Goal: Information Seeking & Learning: Learn about a topic

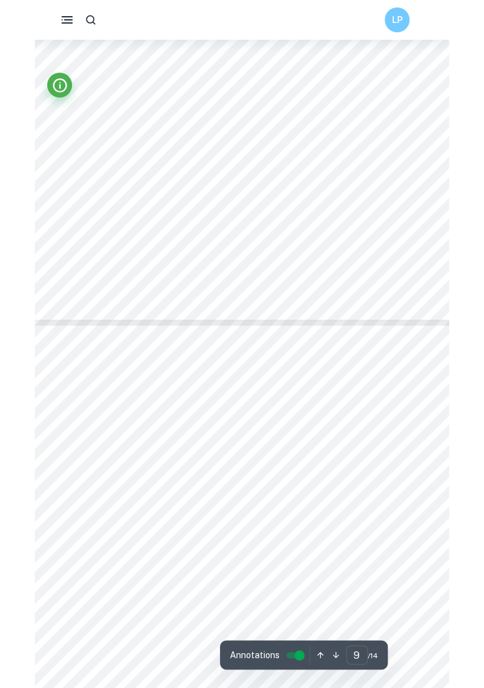
scroll to position [5187, 0]
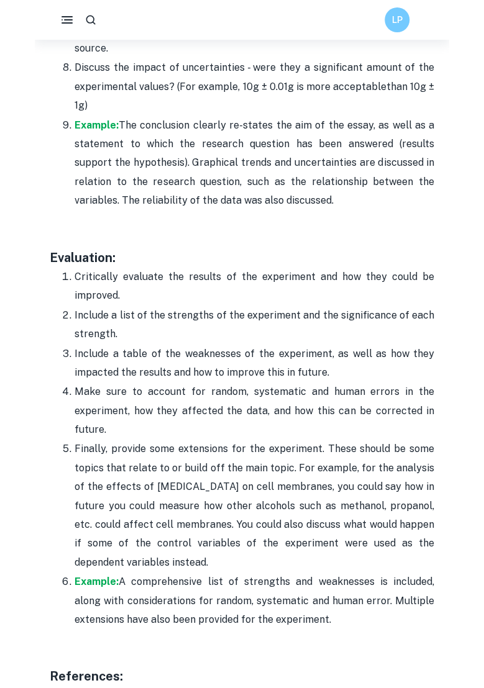
scroll to position [3862, 0]
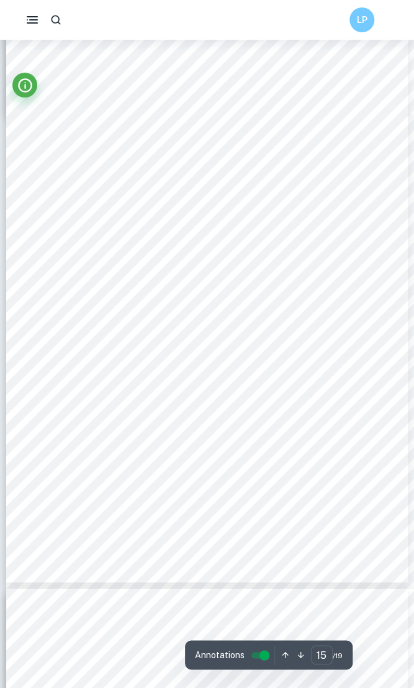
scroll to position [8401, 0]
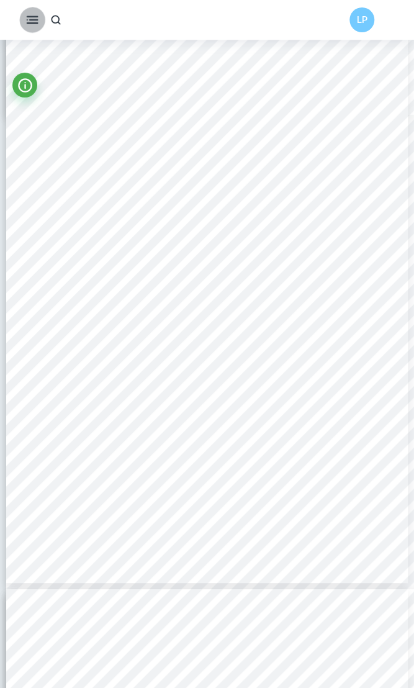
click at [31, 19] on rect "button" at bounding box center [33, 19] width 9 height 1
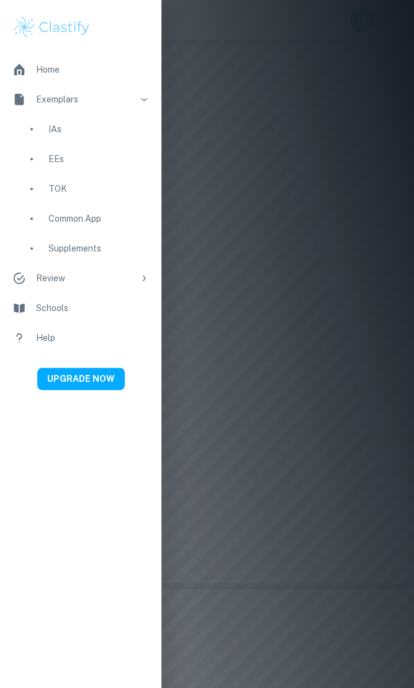
click at [278, 139] on div at bounding box center [207, 344] width 414 height 688
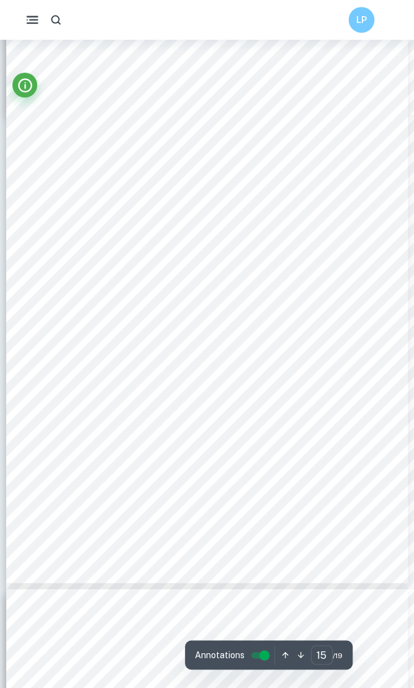
click at [368, 22] on h6 "LP" at bounding box center [361, 20] width 15 height 14
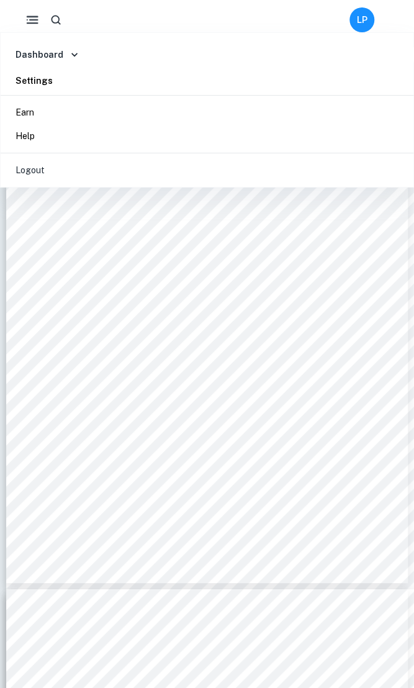
click at [184, 286] on div at bounding box center [207, 344] width 414 height 688
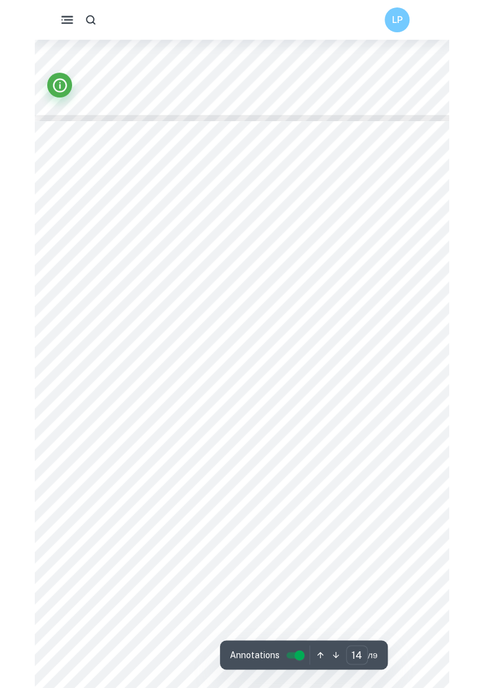
scroll to position [9094, 0]
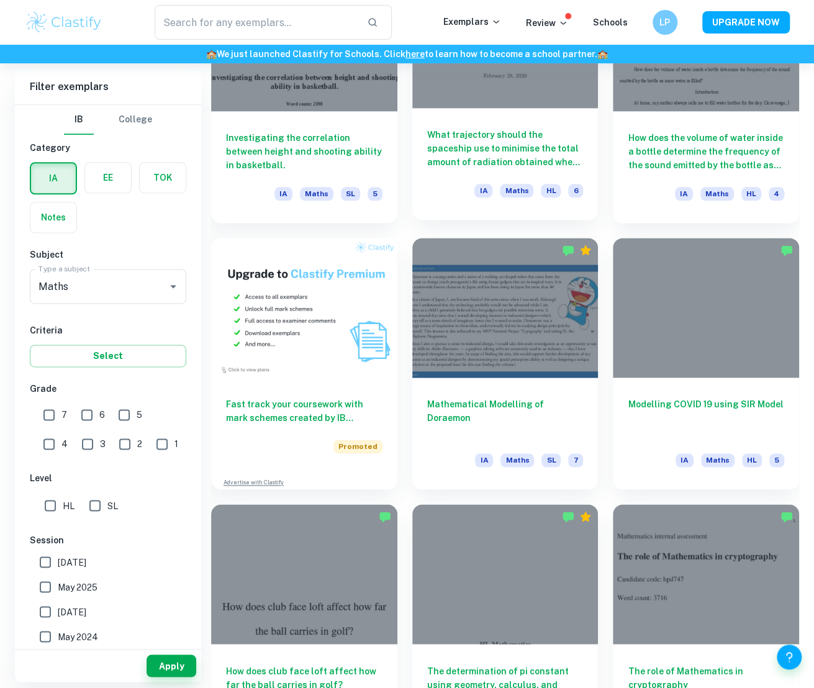
scroll to position [739, 0]
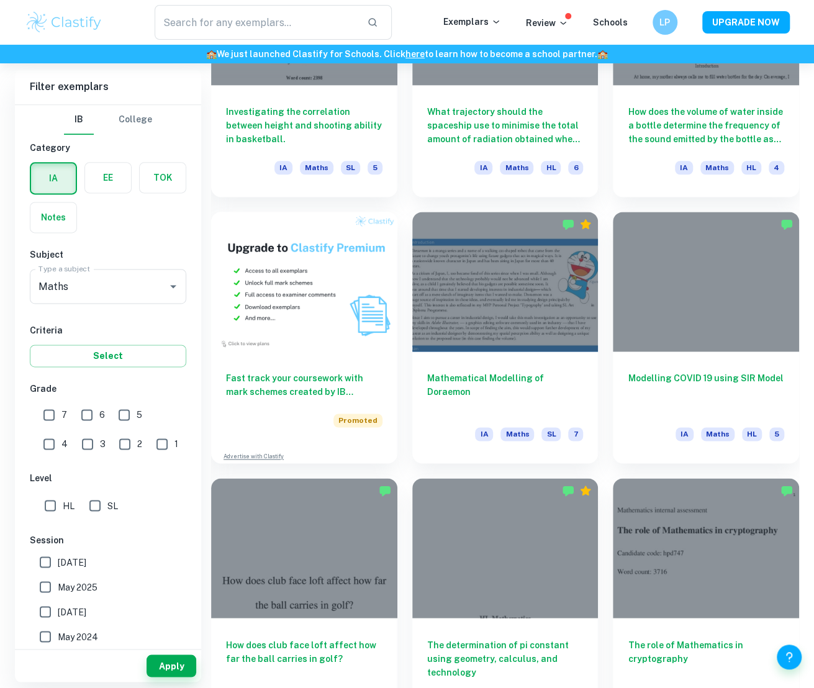
click at [51, 419] on input "7" at bounding box center [49, 414] width 25 height 25
checkbox input "true"
click at [170, 667] on button "Apply" at bounding box center [172, 666] width 50 height 22
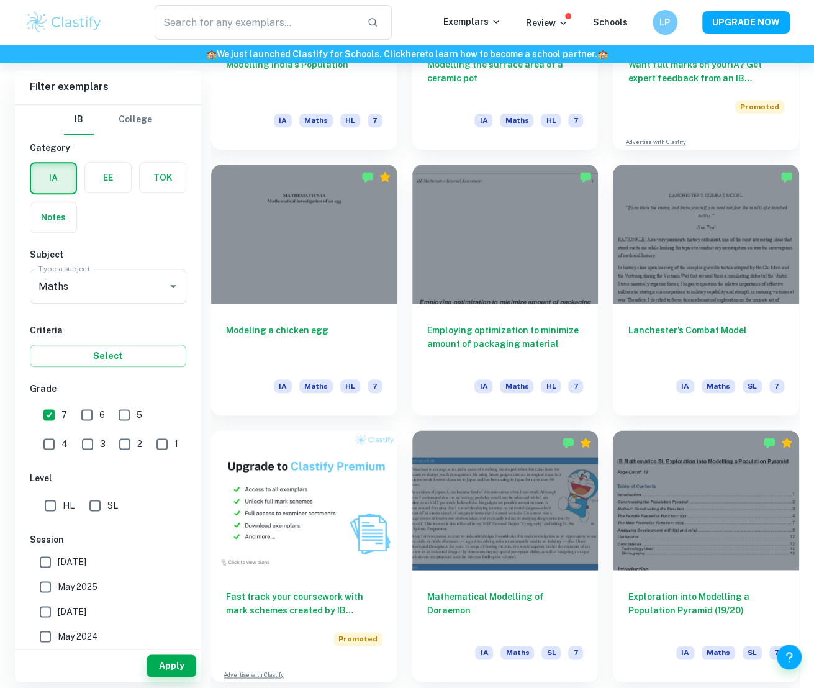
scroll to position [301, 0]
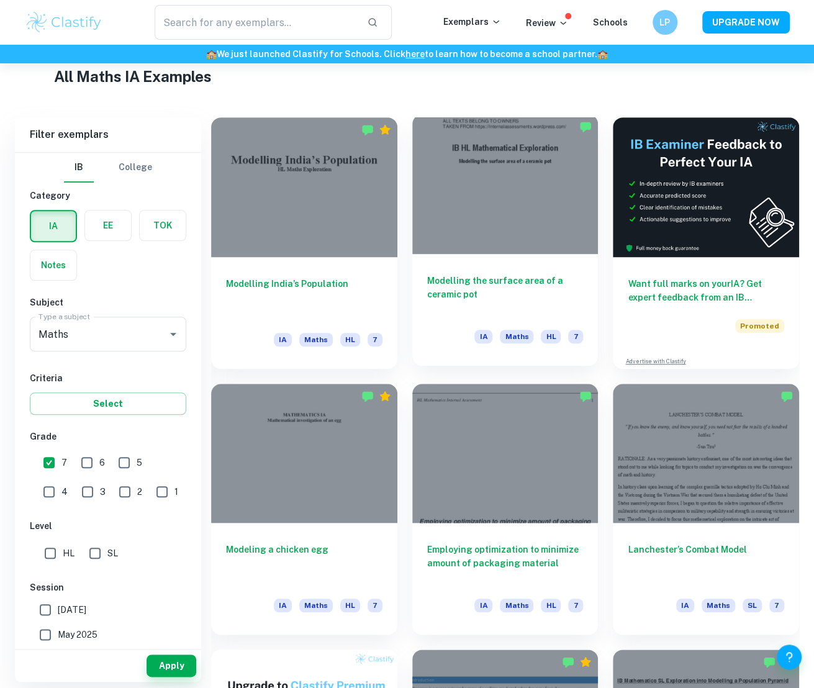
click at [513, 194] on div at bounding box center [505, 184] width 186 height 140
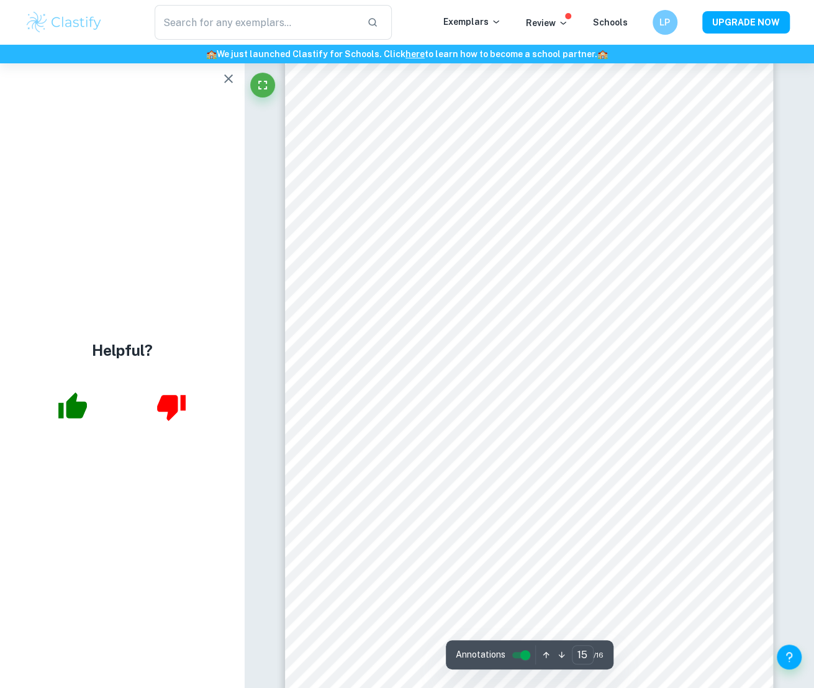
scroll to position [9830, 0]
type input "3"
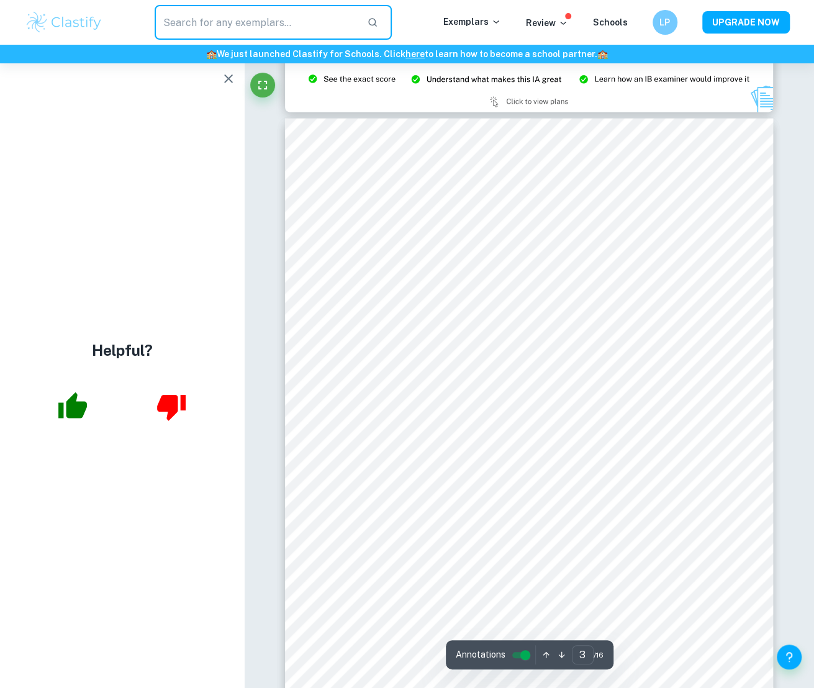
click at [228, 25] on input "text" at bounding box center [256, 22] width 203 height 35
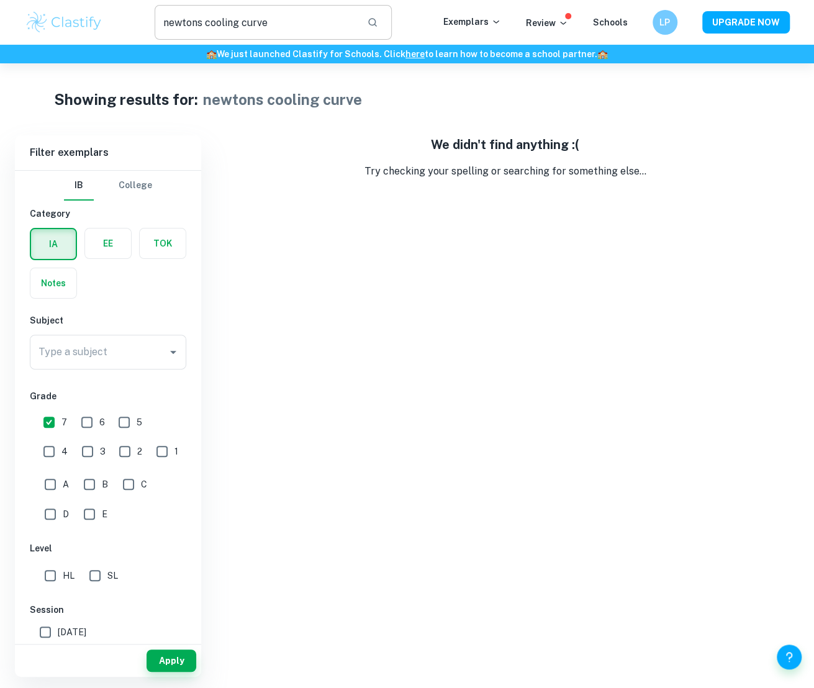
click at [200, 24] on input "newtons cooling curve" at bounding box center [256, 22] width 203 height 35
drag, startPoint x: 206, startPoint y: 24, endPoint x: 42, endPoint y: 25, distance: 163.3
click at [42, 25] on div "newtons cooling curve ​ Exemplars Review Schools LP UPGRADE NOW" at bounding box center [407, 22] width 795 height 35
drag, startPoint x: 235, startPoint y: 20, endPoint x: 207, endPoint y: 20, distance: 27.9
click at [207, 20] on input "cooling curve" at bounding box center [256, 22] width 203 height 35
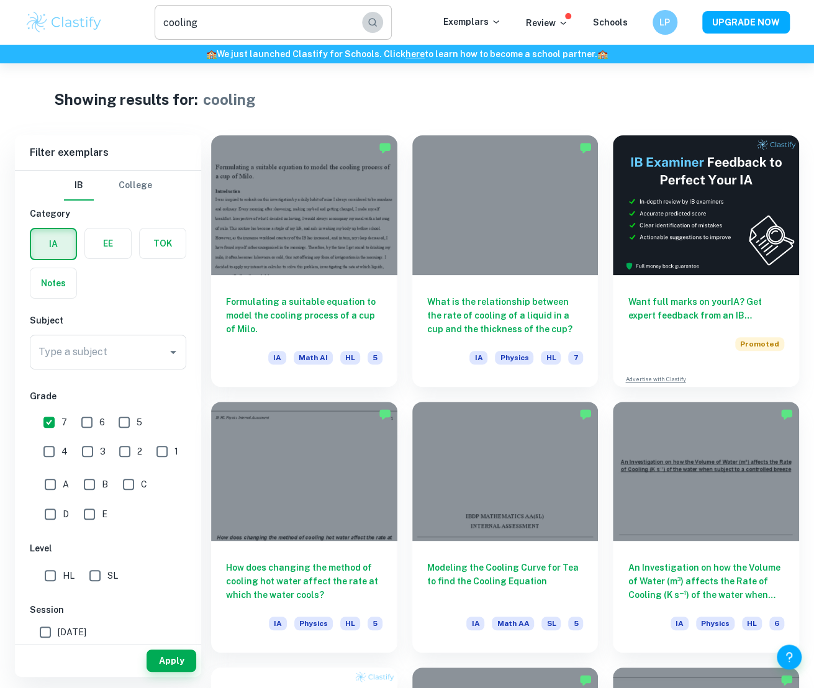
click at [378, 23] on icon "button" at bounding box center [373, 22] width 9 height 9
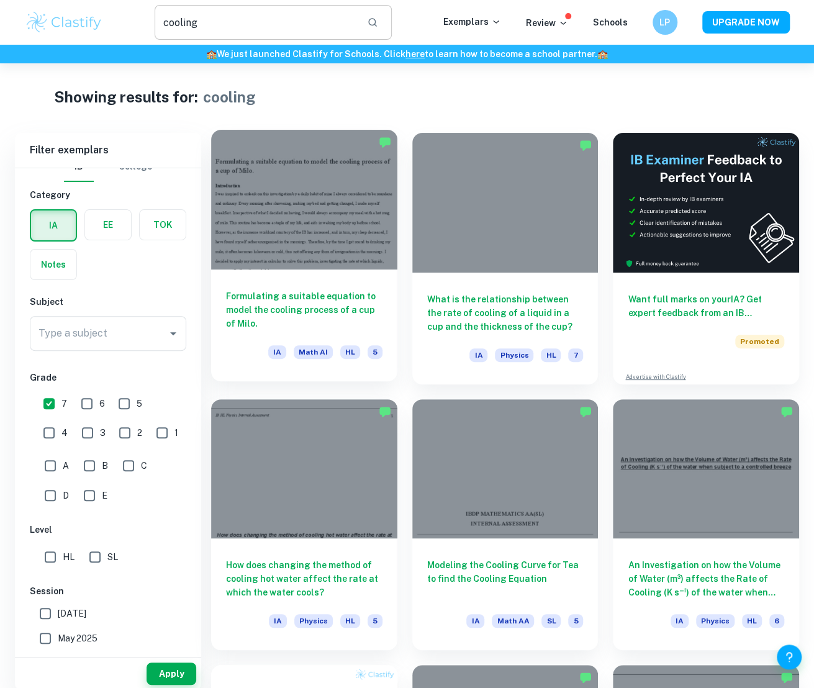
scroll to position [1, 0]
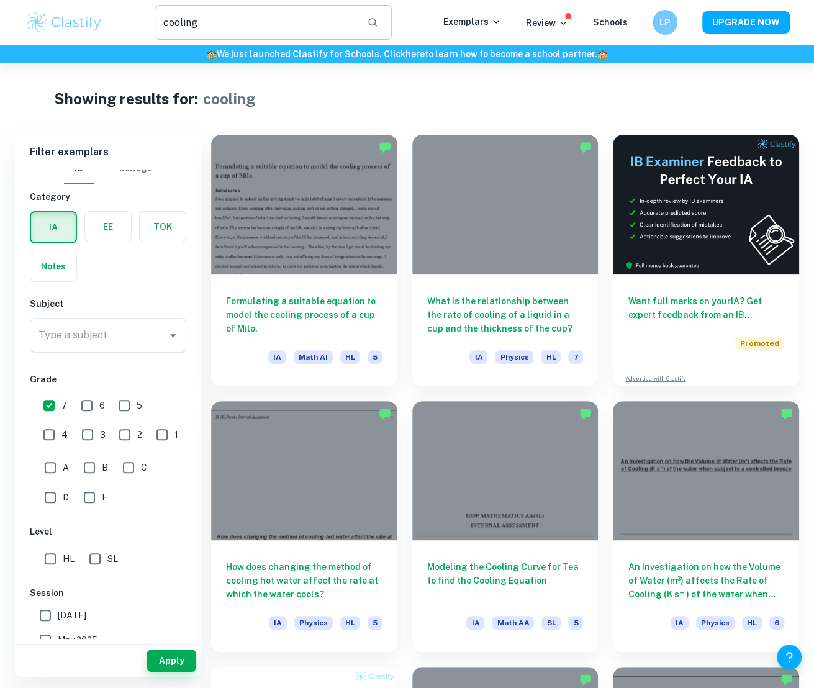
click at [162, 25] on input "cooling" at bounding box center [256, 22] width 203 height 35
type input "[PERSON_NAME] cooling"
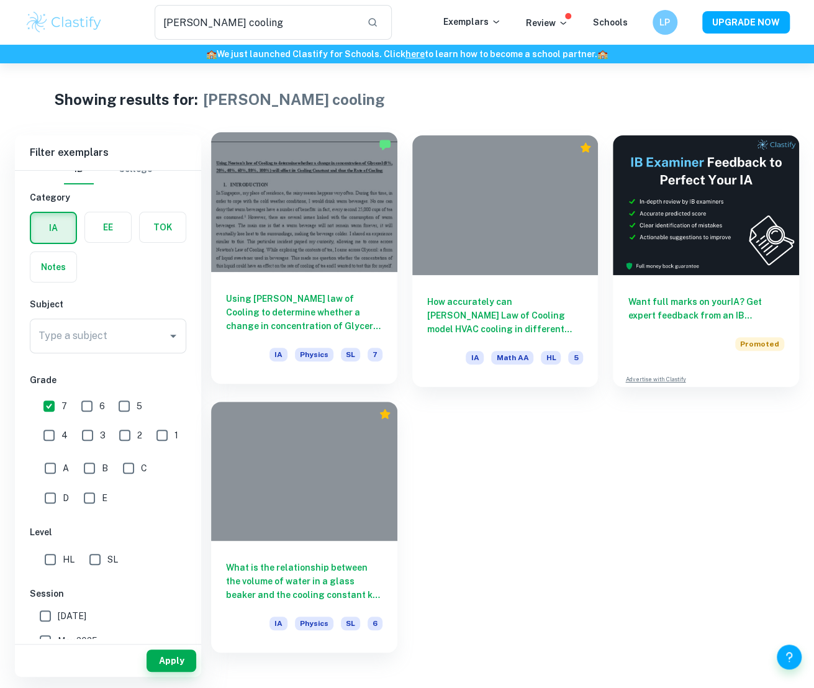
click at [264, 232] on div at bounding box center [304, 202] width 186 height 140
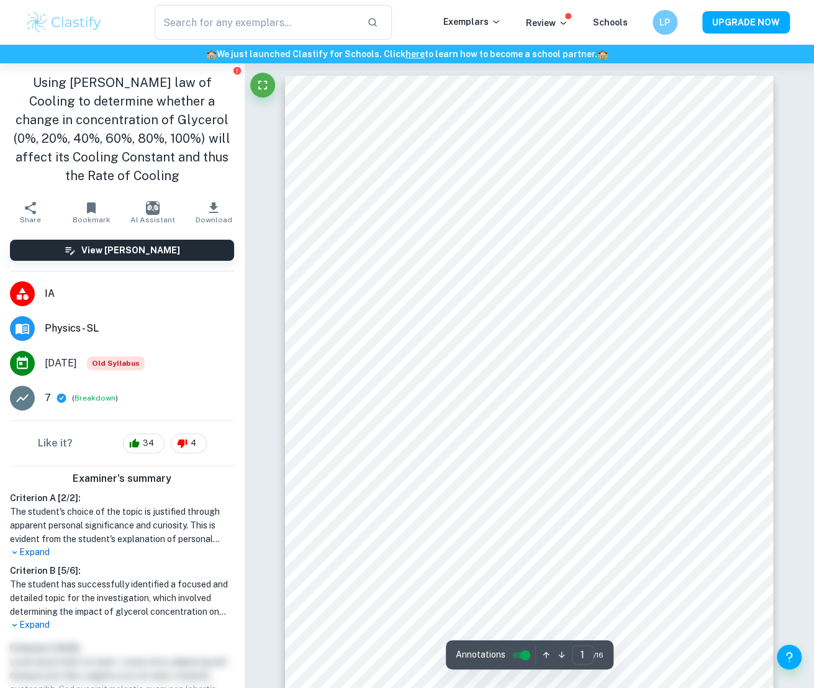
type input "[PERSON_NAME] cooling"
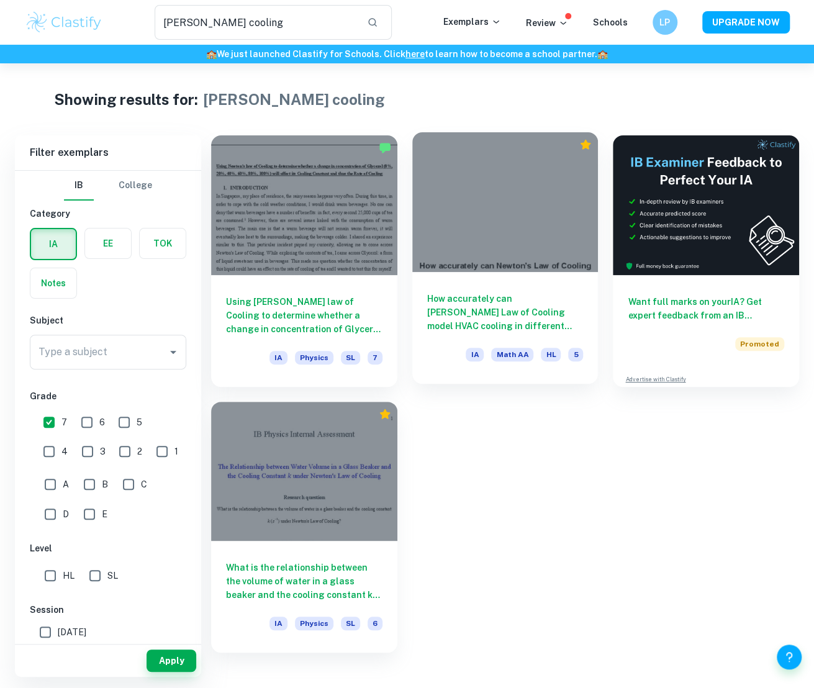
click at [531, 270] on div at bounding box center [505, 202] width 186 height 140
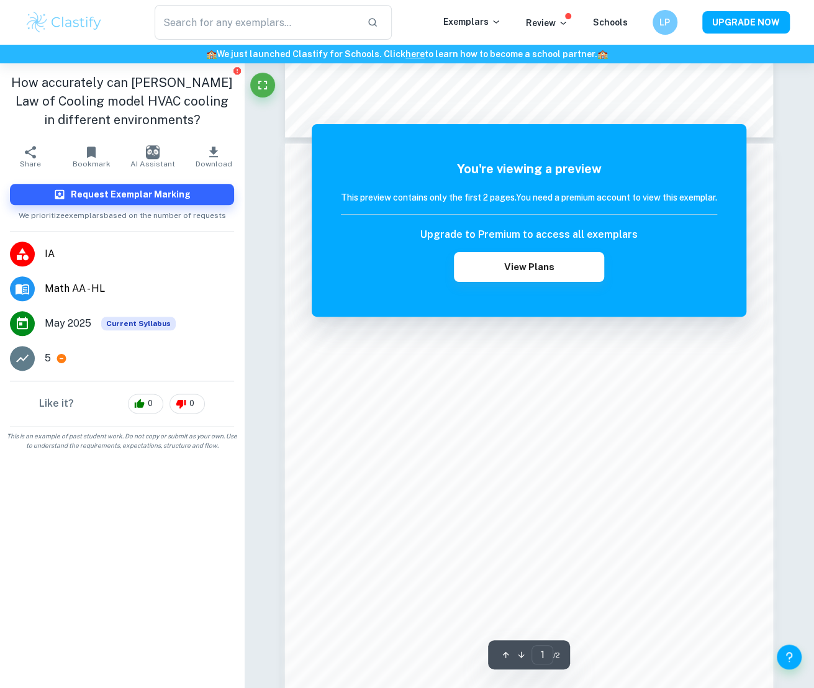
scroll to position [743, 0]
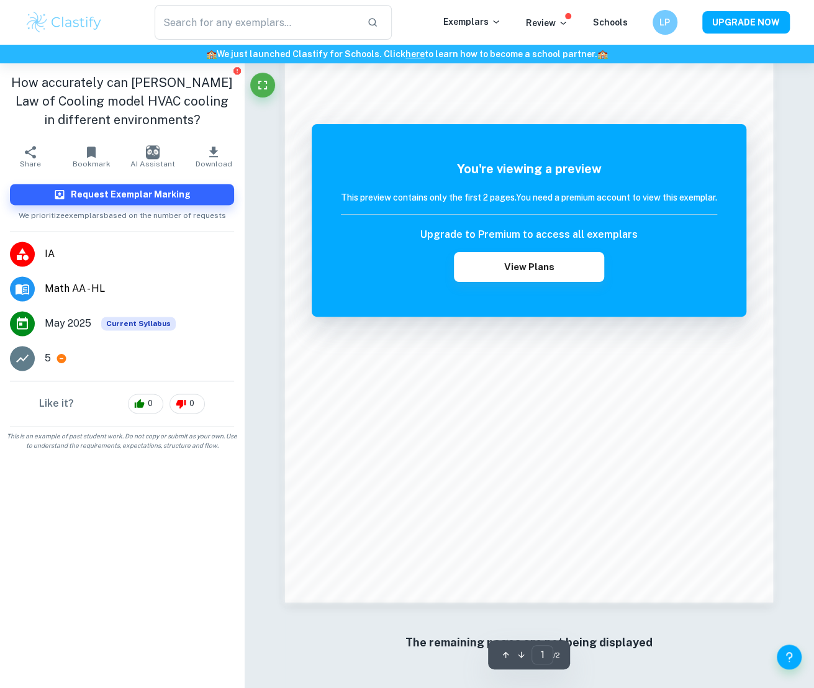
type input "[PERSON_NAME] cooling"
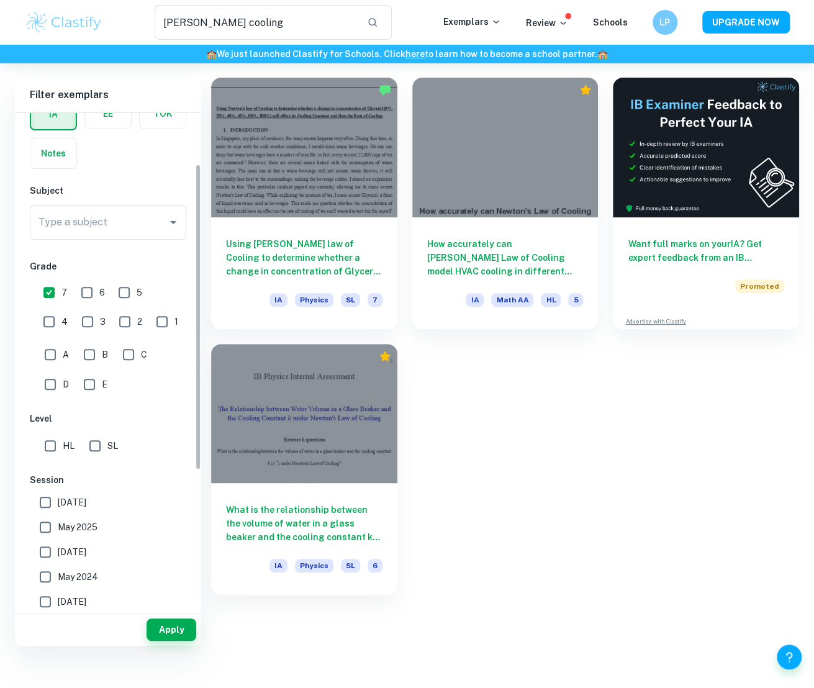
scroll to position [63, 0]
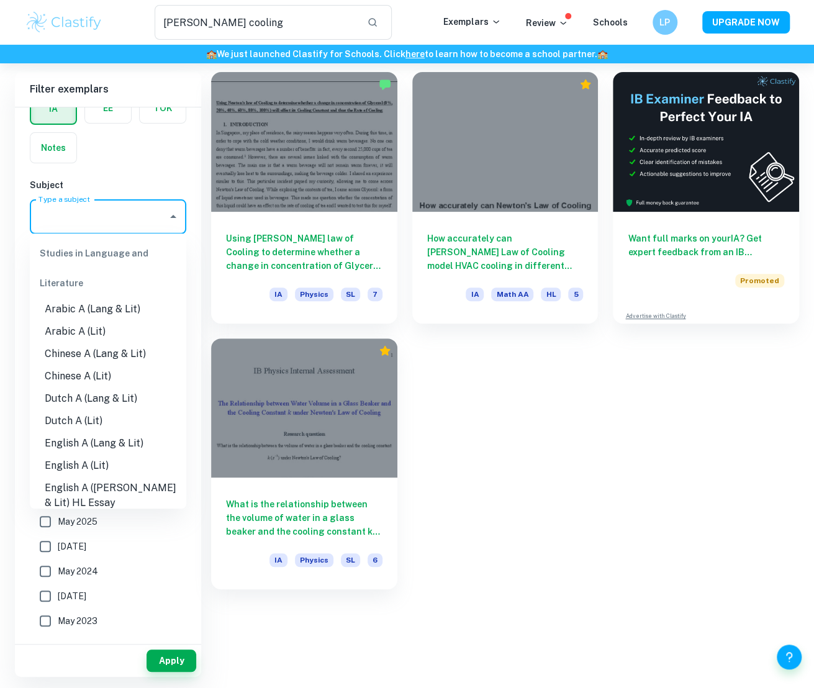
click at [110, 215] on input "Type a subject" at bounding box center [98, 217] width 127 height 24
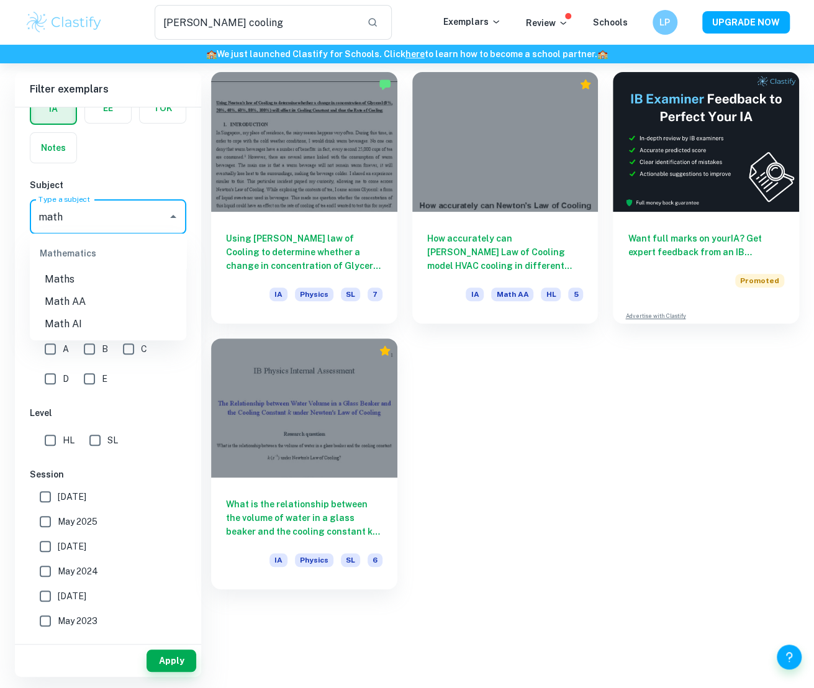
click at [91, 297] on li "Math AA" at bounding box center [108, 302] width 157 height 22
type input "Math AA"
click at [167, 652] on button "Apply" at bounding box center [172, 661] width 50 height 22
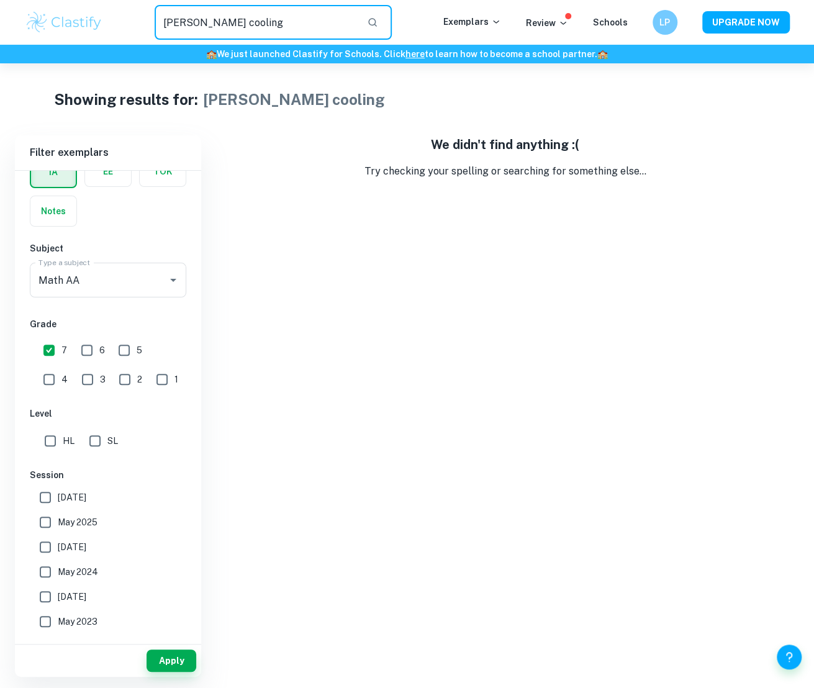
drag, startPoint x: 196, startPoint y: 24, endPoint x: 135, endPoint y: 16, distance: 61.4
click at [135, 16] on div "[PERSON_NAME] cooling ​" at bounding box center [273, 22] width 340 height 35
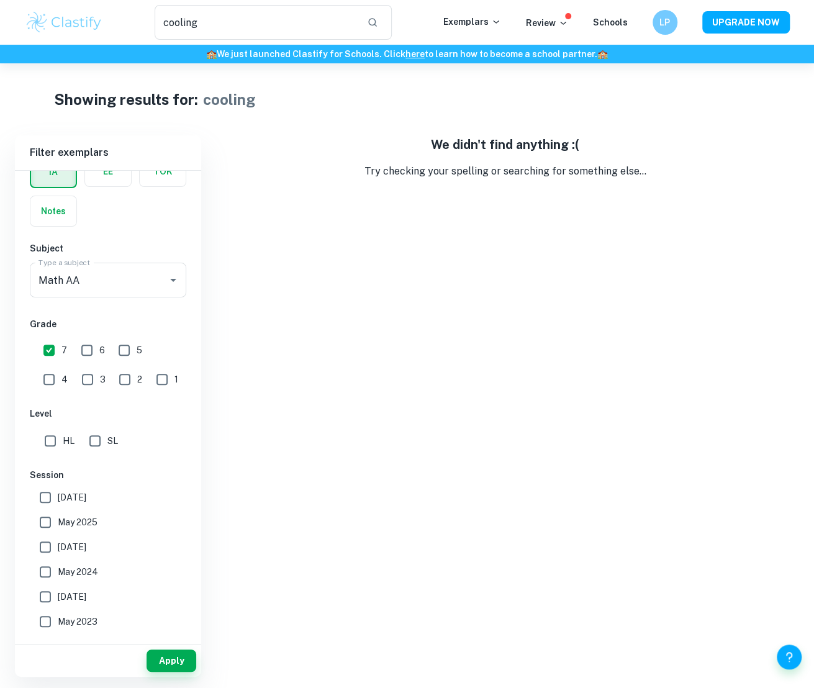
click at [378, 17] on icon "button" at bounding box center [372, 22] width 11 height 11
drag, startPoint x: 294, startPoint y: 20, endPoint x: 125, endPoint y: 20, distance: 168.3
click at [125, 20] on div "cooling ​" at bounding box center [273, 22] width 340 height 35
click at [376, 30] on button "button" at bounding box center [372, 22] width 21 height 21
type input "chicken"
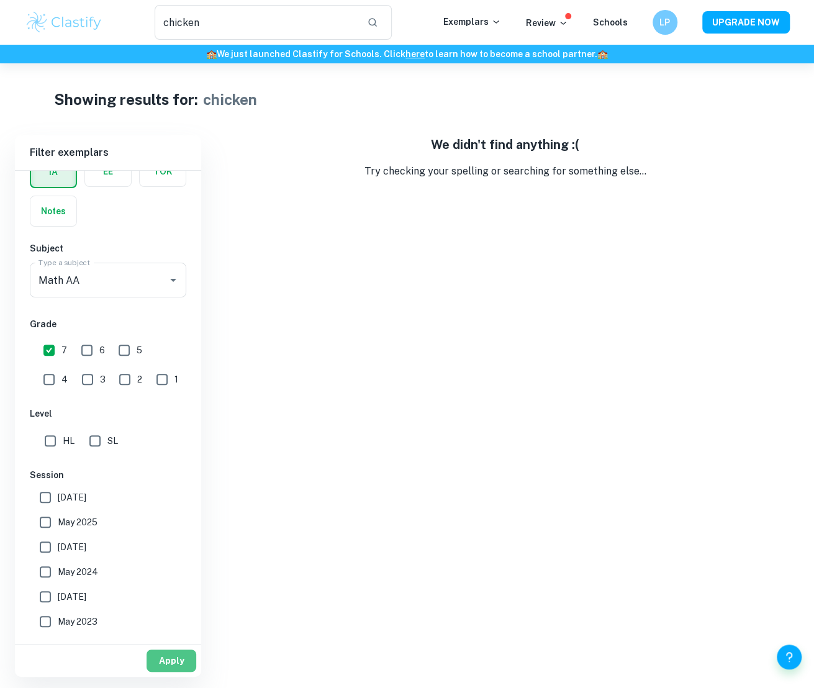
click at [167, 658] on button "Apply" at bounding box center [172, 661] width 50 height 22
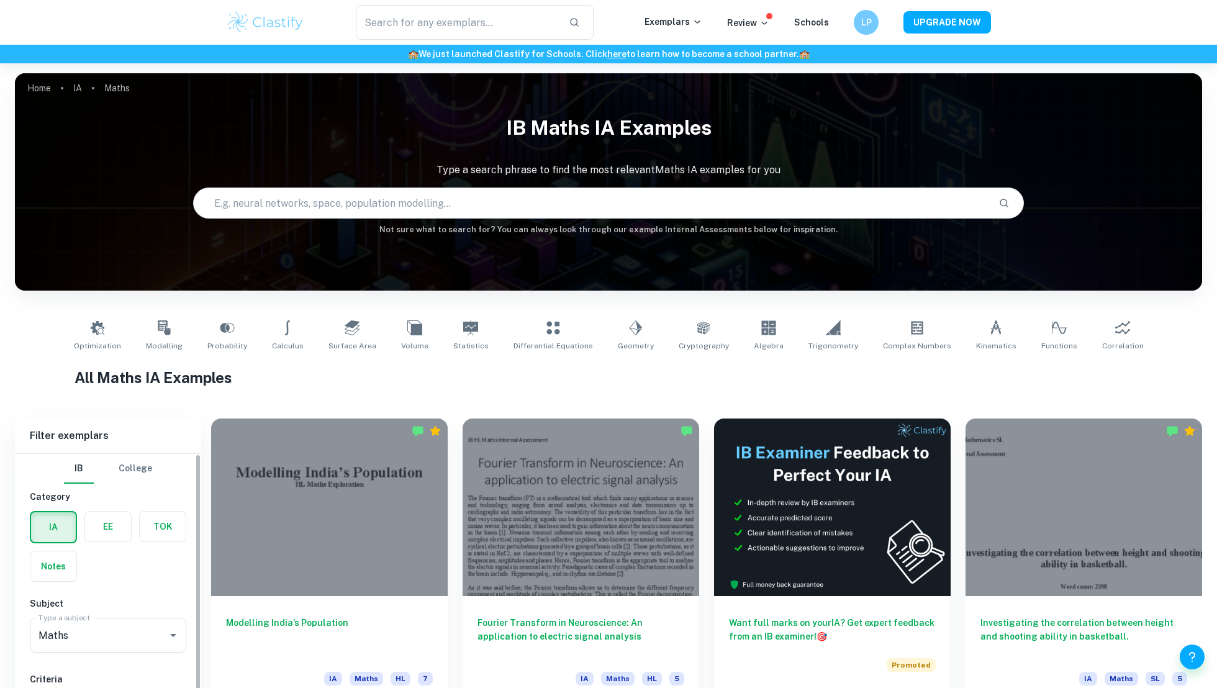
scroll to position [328, 0]
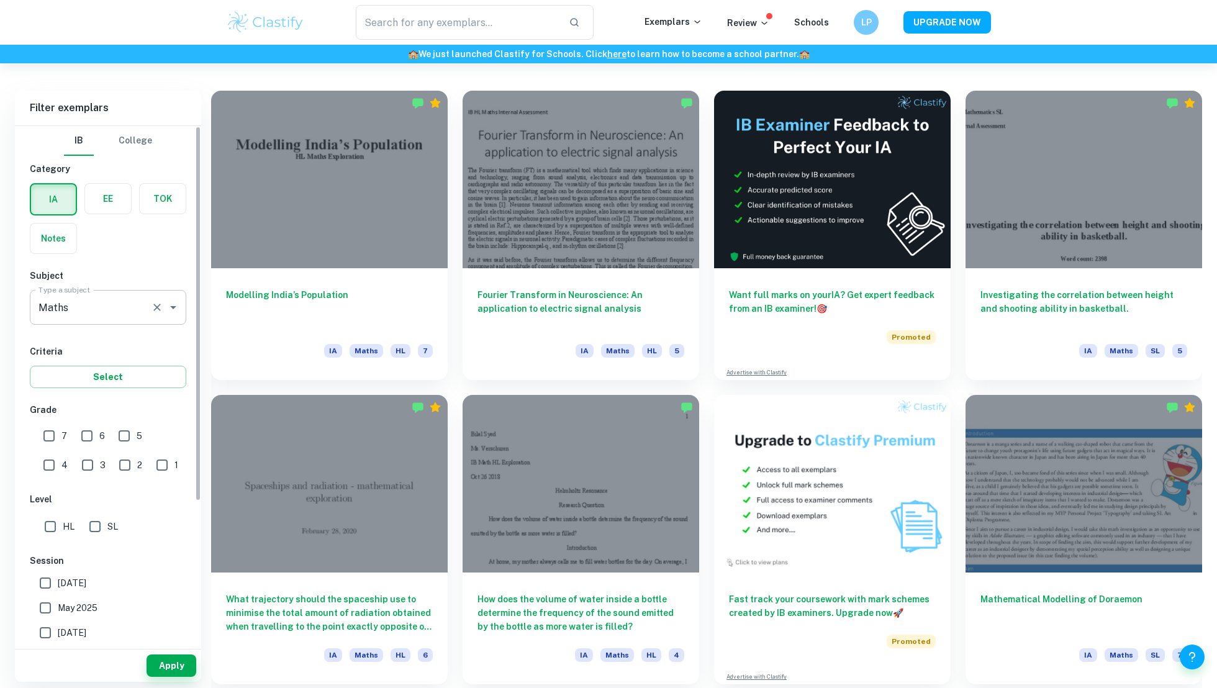
click at [127, 304] on input "Maths" at bounding box center [90, 308] width 111 height 24
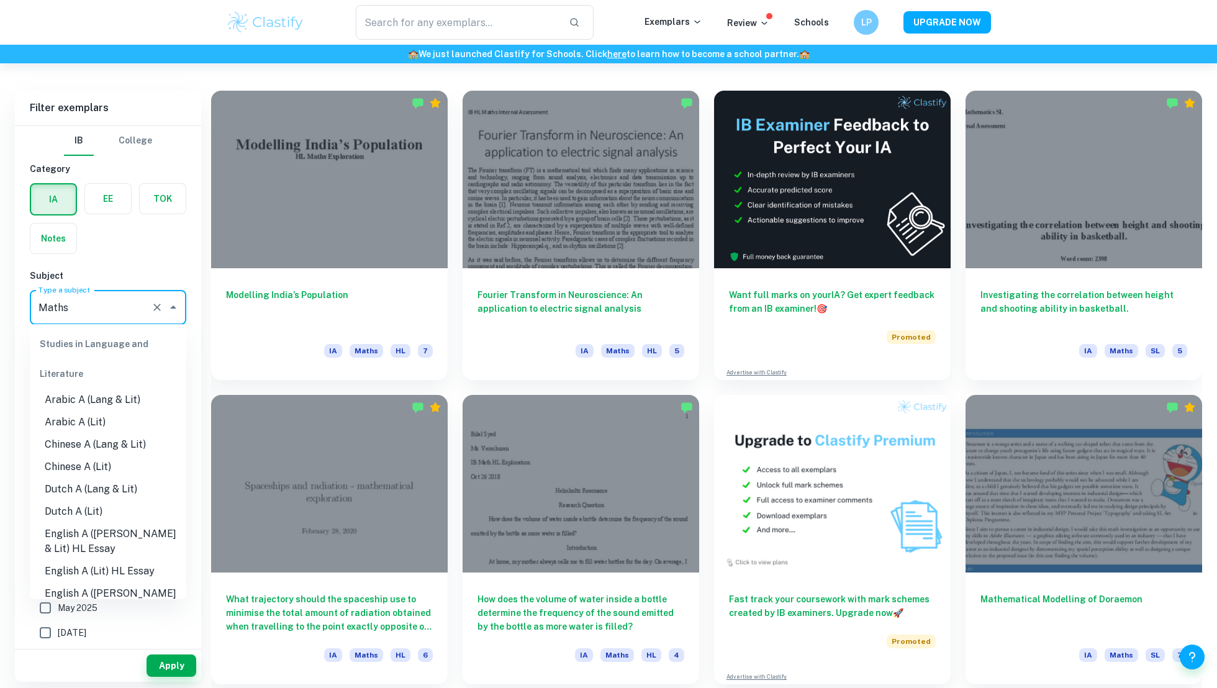
scroll to position [1451, 0]
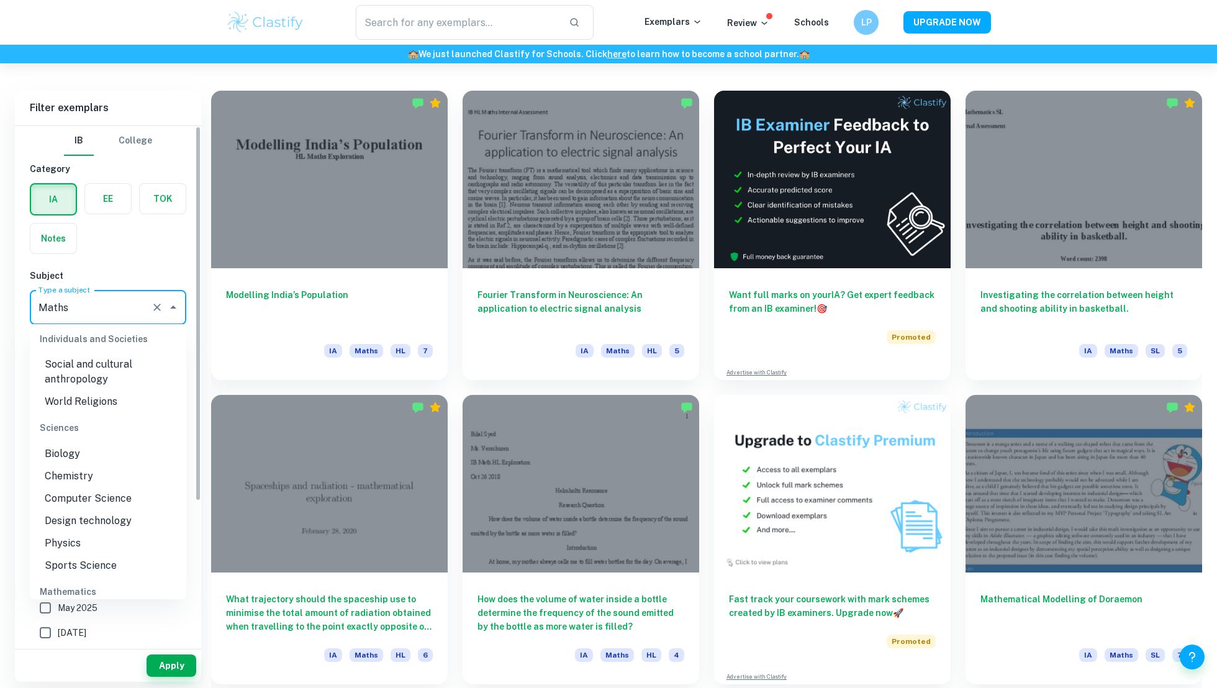
click at [71, 300] on input "Maths" at bounding box center [90, 308] width 111 height 24
click at [80, 304] on input "Maths" at bounding box center [90, 308] width 111 height 24
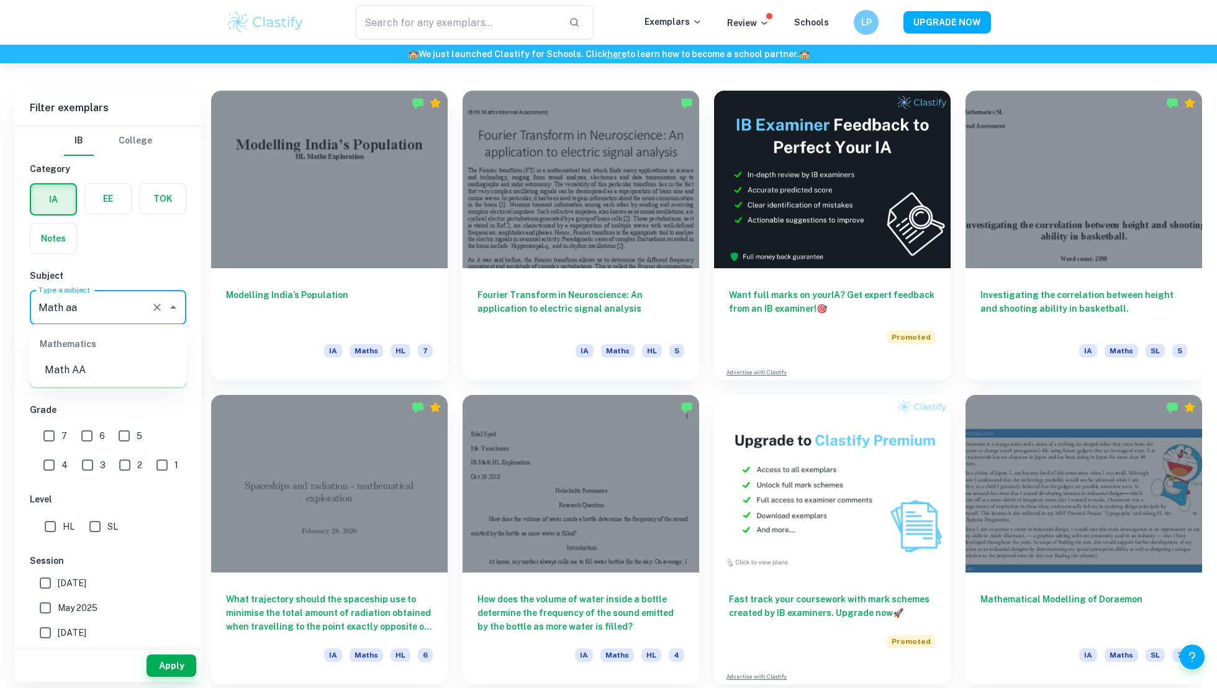
click at [107, 371] on li "Math AA" at bounding box center [108, 370] width 157 height 22
type input "Math AA"
click at [57, 432] on input "7" at bounding box center [49, 436] width 25 height 25
checkbox input "true"
click at [186, 666] on button "Apply" at bounding box center [172, 666] width 50 height 22
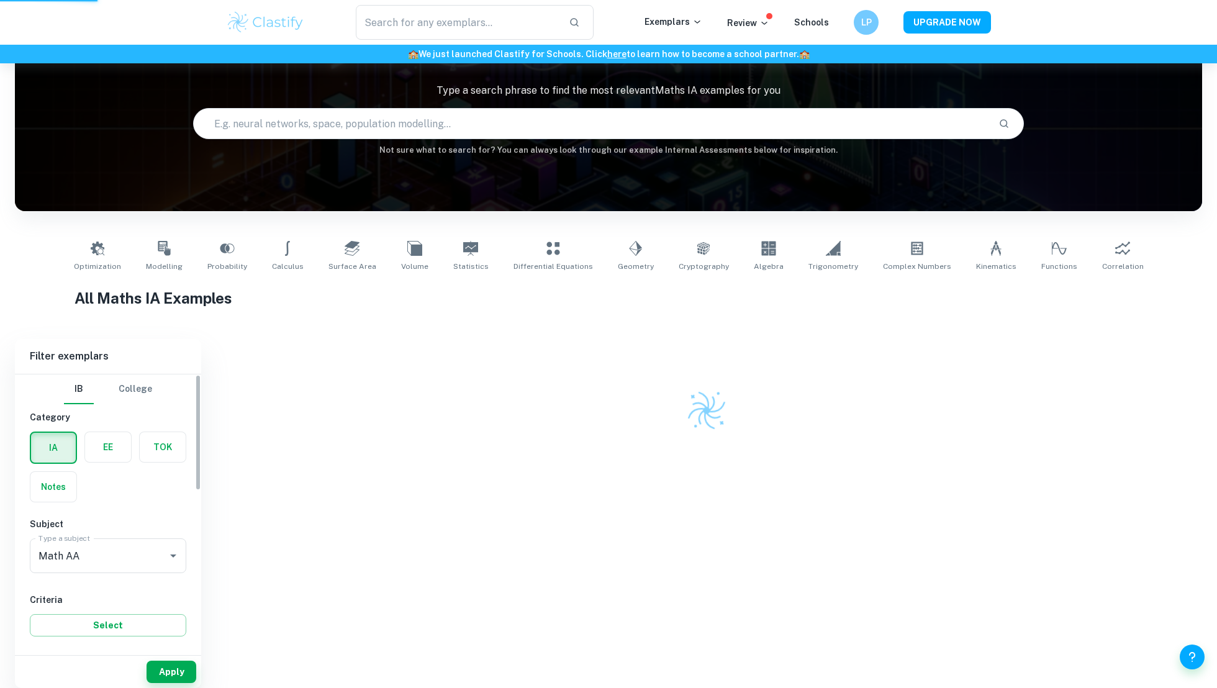
scroll to position [67, 0]
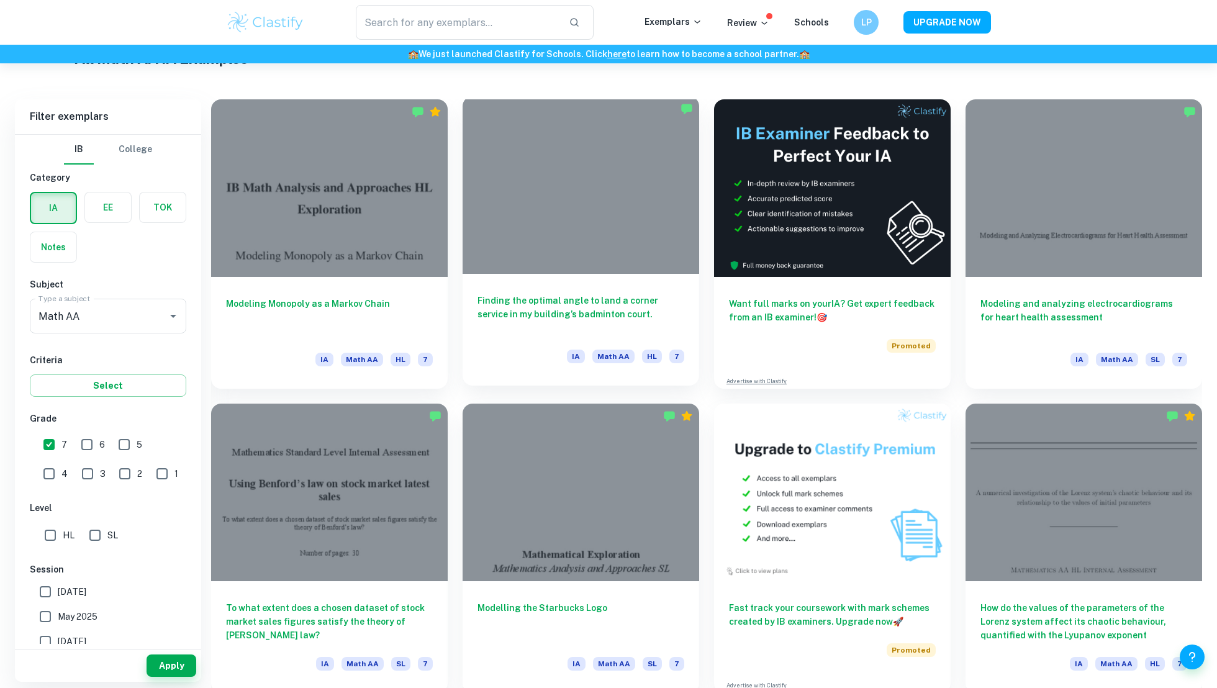
scroll to position [320, 0]
click at [588, 176] on div at bounding box center [581, 185] width 237 height 178
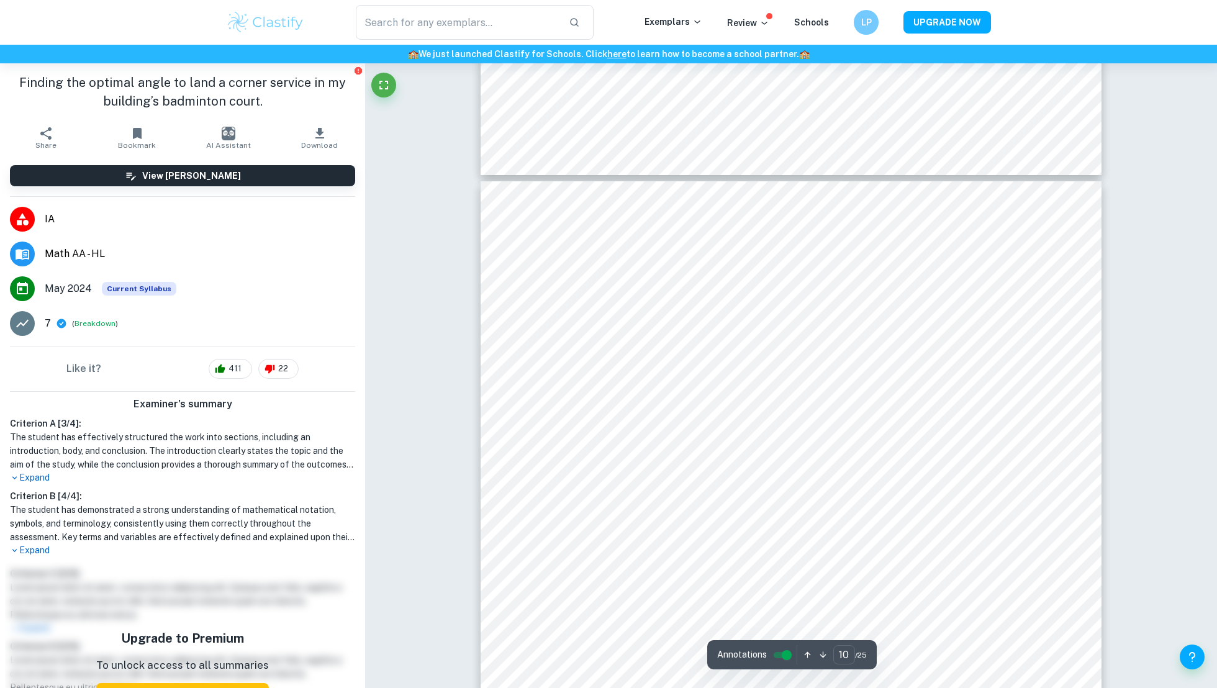
scroll to position [8211, 0]
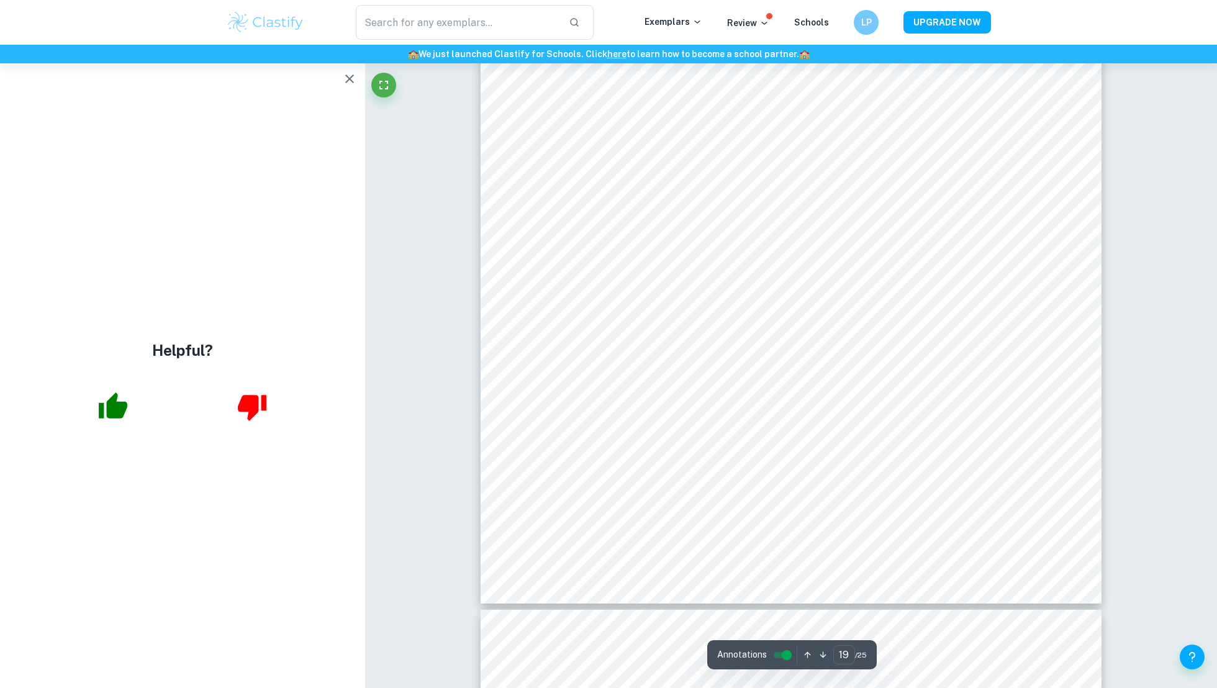
type input "20"
